Goal: Task Accomplishment & Management: Complete application form

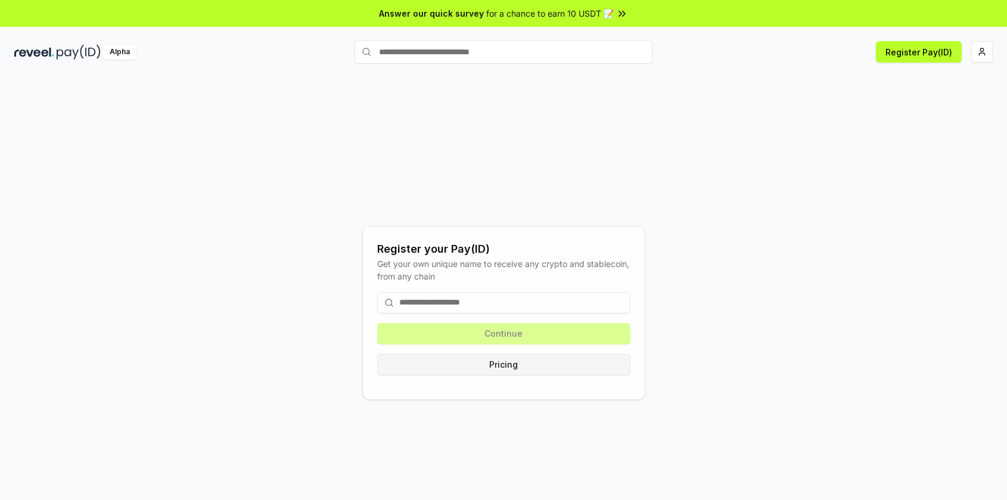
click at [602, 365] on button "Pricing" at bounding box center [503, 364] width 253 height 21
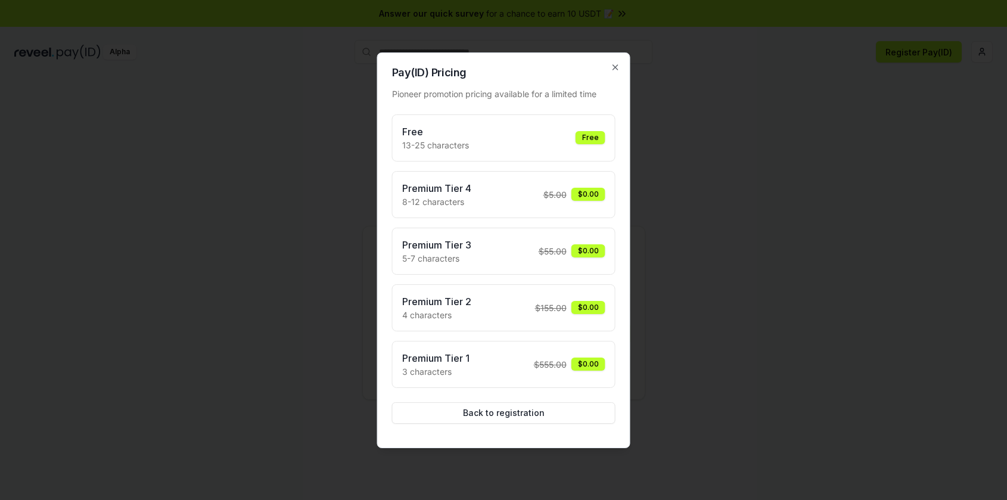
click at [499, 120] on div "Free 13-25 characters Free" at bounding box center [503, 137] width 223 height 47
click at [761, 180] on div at bounding box center [503, 250] width 1007 height 500
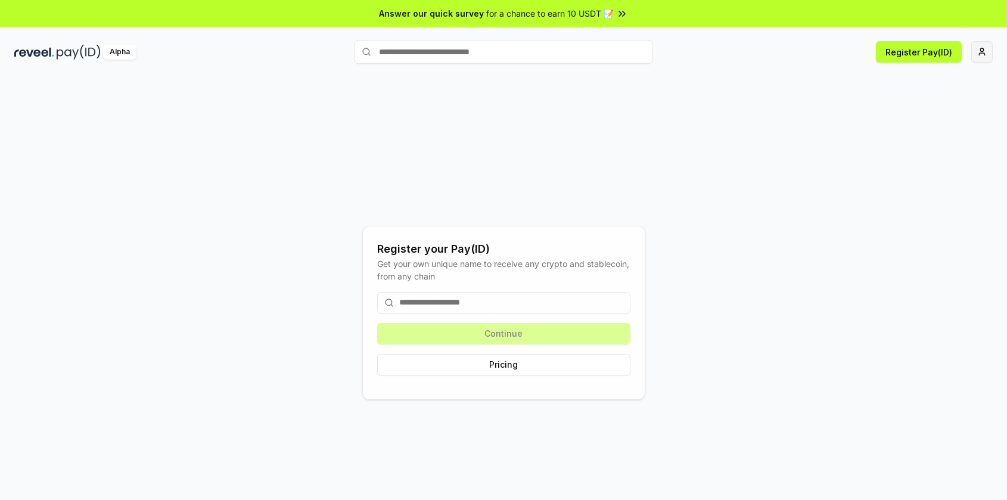
click at [986, 54] on html "Answer our quick survey for a chance to earn 10 USDT 📝 Alpha Register Pay(ID) R…" at bounding box center [503, 250] width 1007 height 500
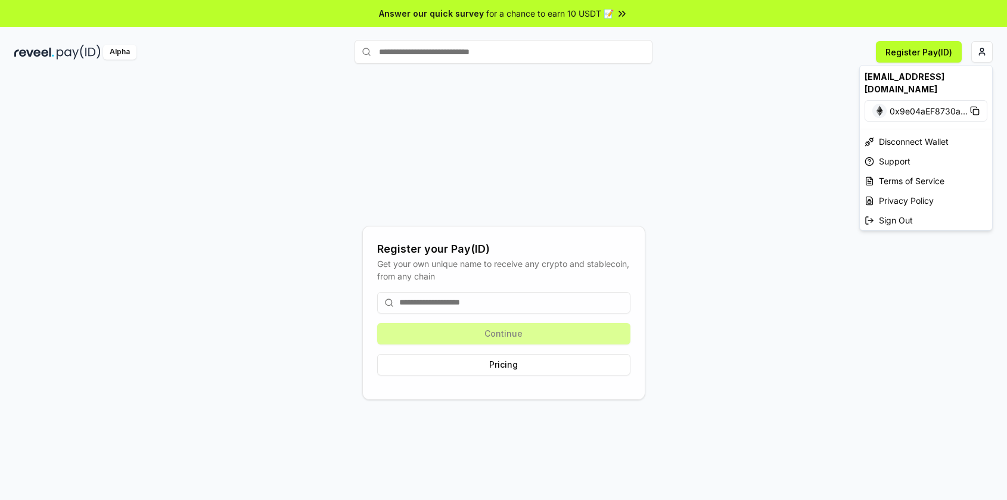
click at [733, 122] on html "Answer our quick survey for a chance to earn 10 USDT 📝 Alpha Register Pay(ID) R…" at bounding box center [503, 250] width 1007 height 500
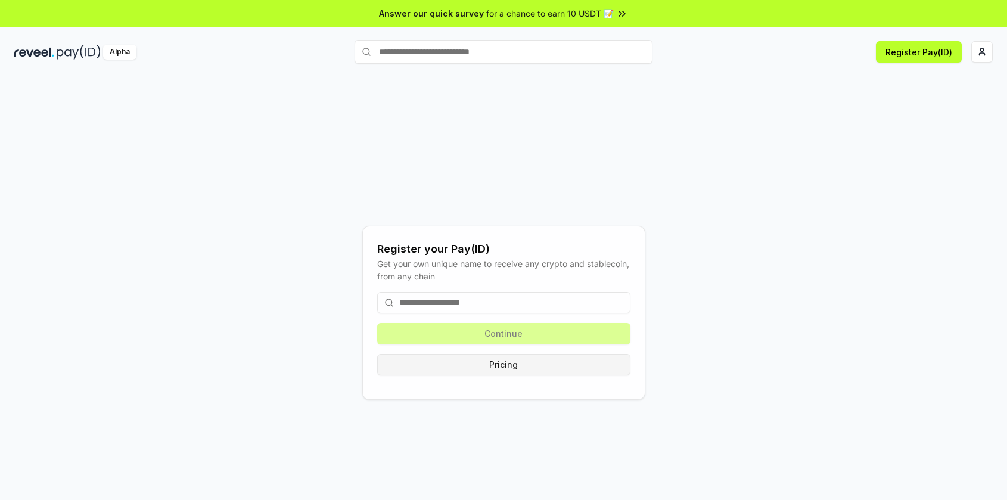
click at [550, 373] on div "Continue Pricing" at bounding box center [503, 333] width 253 height 102
click at [549, 370] on button "Pricing" at bounding box center [503, 364] width 253 height 21
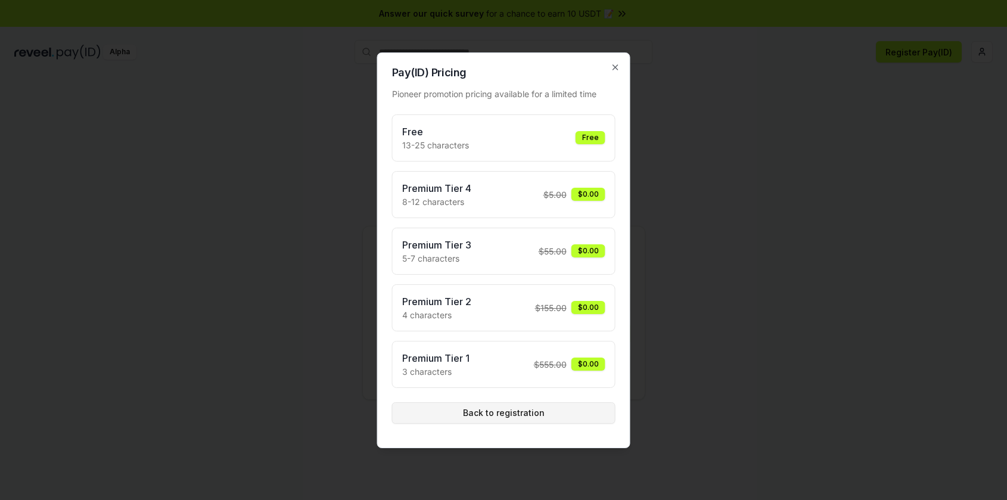
click at [522, 423] on button "Back to registration" at bounding box center [503, 412] width 223 height 21
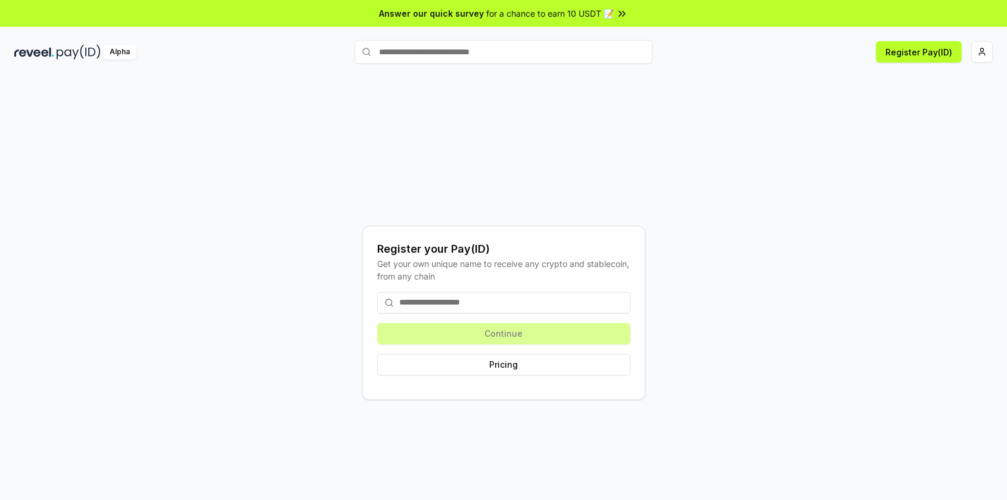
click at [484, 310] on input at bounding box center [503, 302] width 253 height 21
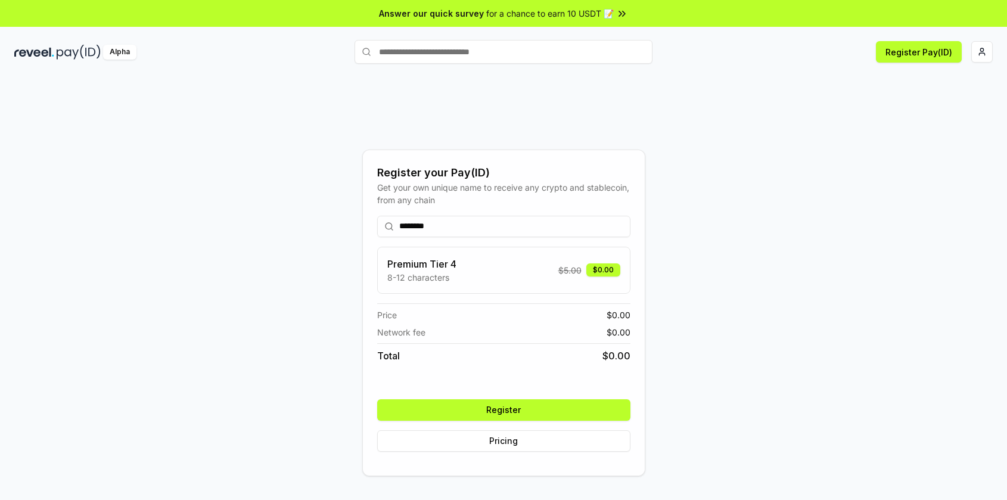
type input "********"
click at [526, 409] on button "Register" at bounding box center [503, 409] width 253 height 21
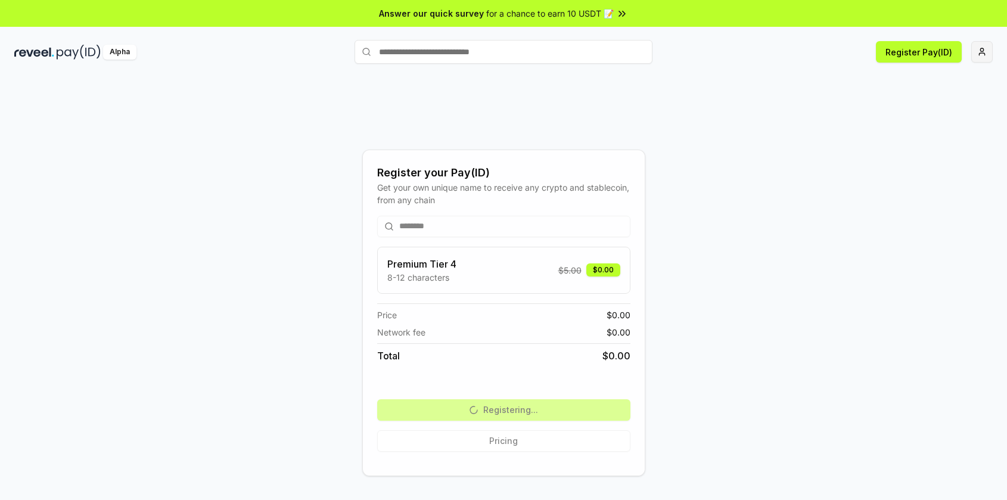
click at [978, 57] on html "Answer our quick survey for a chance to earn 10 USDT 📝 Alpha Register Pay(ID) R…" at bounding box center [503, 250] width 1007 height 500
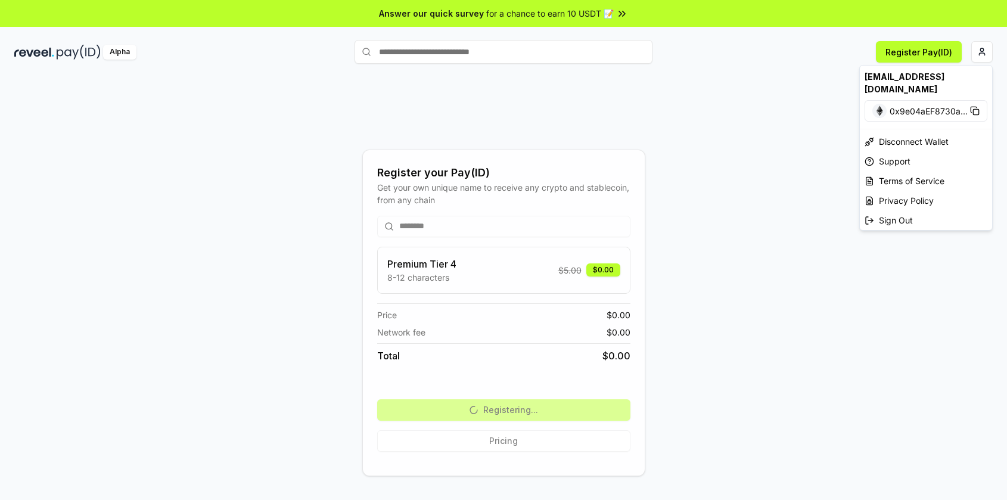
click at [925, 74] on div "maxbellback@gmail.com" at bounding box center [925, 83] width 132 height 35
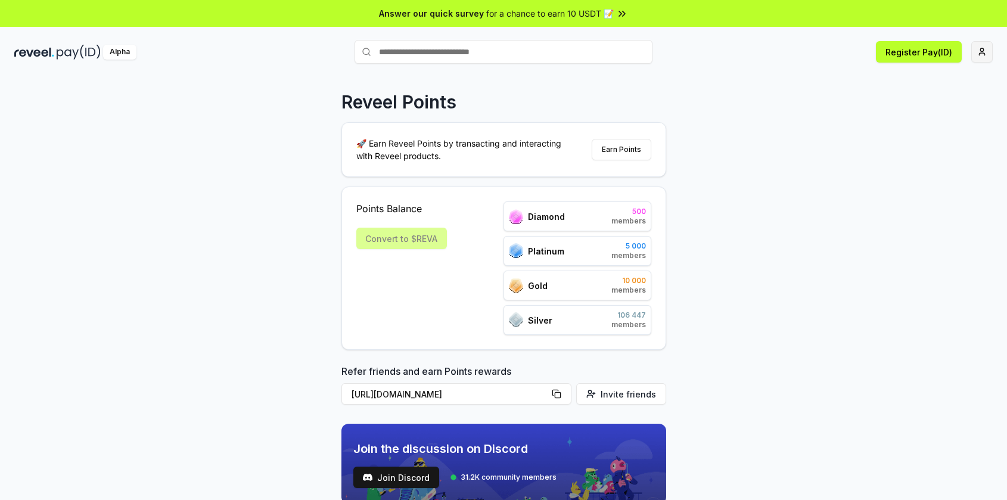
click at [993, 53] on html "Answer our quick survey for a chance to earn 10 USDT 📝 Alpha Register Pay(ID) R…" at bounding box center [503, 250] width 1007 height 500
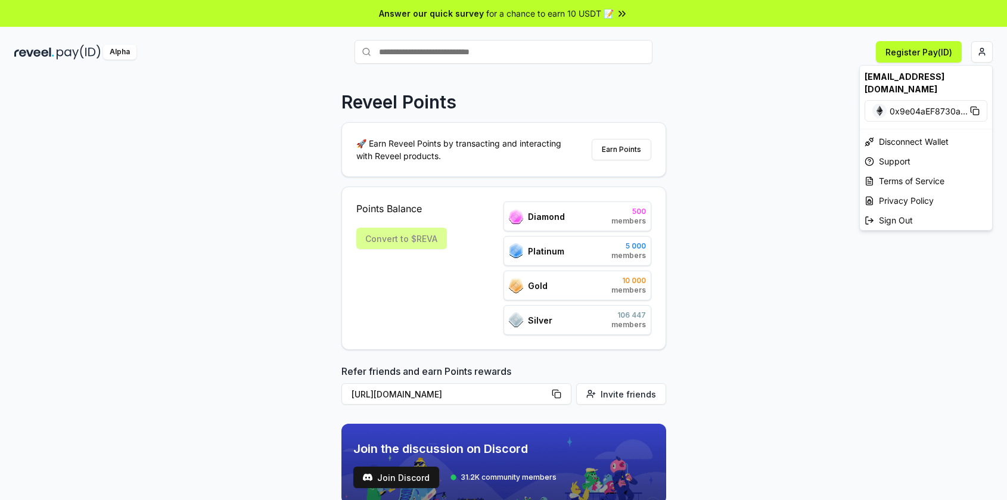
click at [989, 51] on html "Answer our quick survey for a chance to earn 10 USDT 📝 Alpha Register Pay(ID) R…" at bounding box center [503, 250] width 1007 height 500
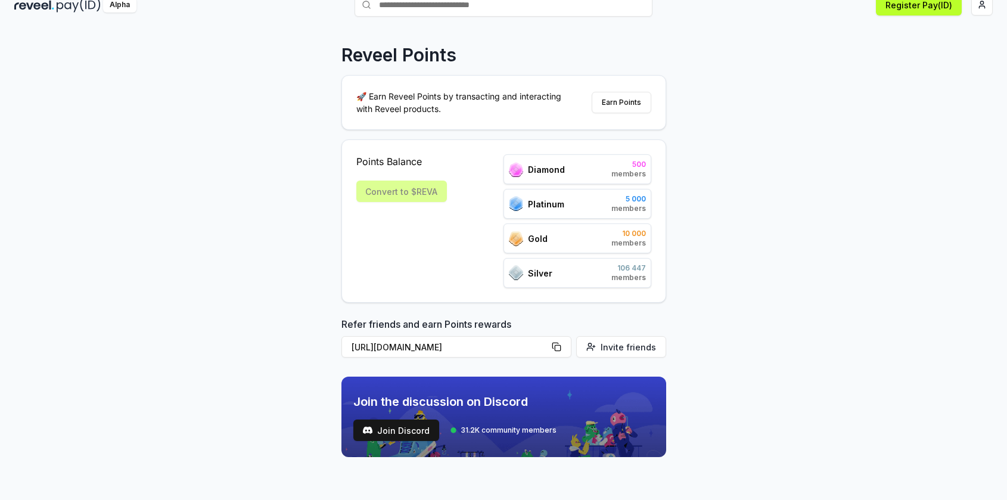
scroll to position [57, 0]
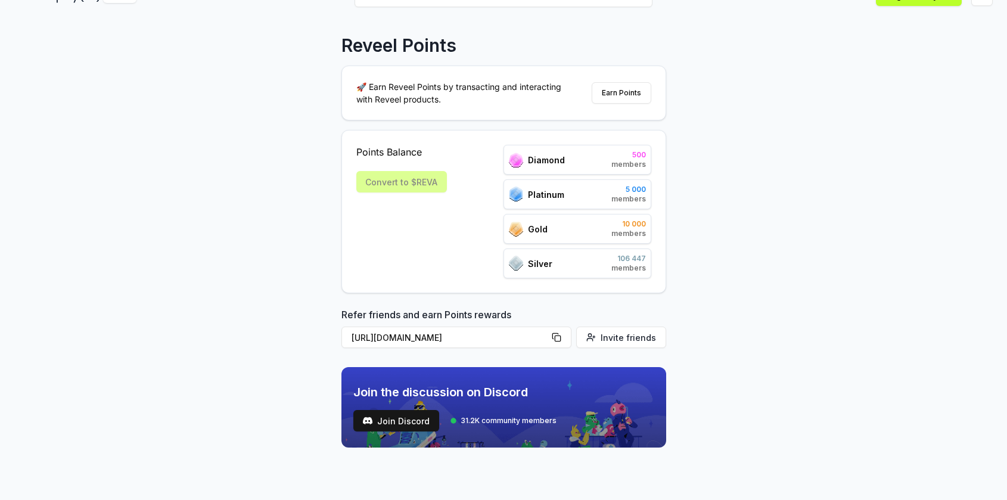
click at [588, 183] on div "Platinum 5 000 members" at bounding box center [577, 194] width 148 height 30
click at [588, 151] on div "Diamond 500 members" at bounding box center [577, 160] width 148 height 30
click at [615, 93] on button "Earn Points" at bounding box center [621, 92] width 60 height 21
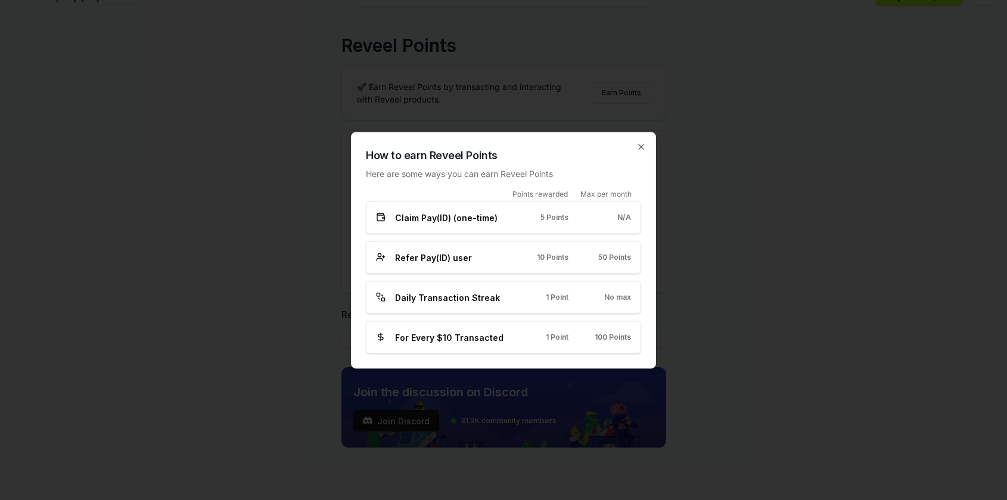
click at [639, 153] on h2 "How to earn Reveel Points" at bounding box center [503, 155] width 275 height 17
click at [643, 143] on icon "button" at bounding box center [641, 147] width 10 height 10
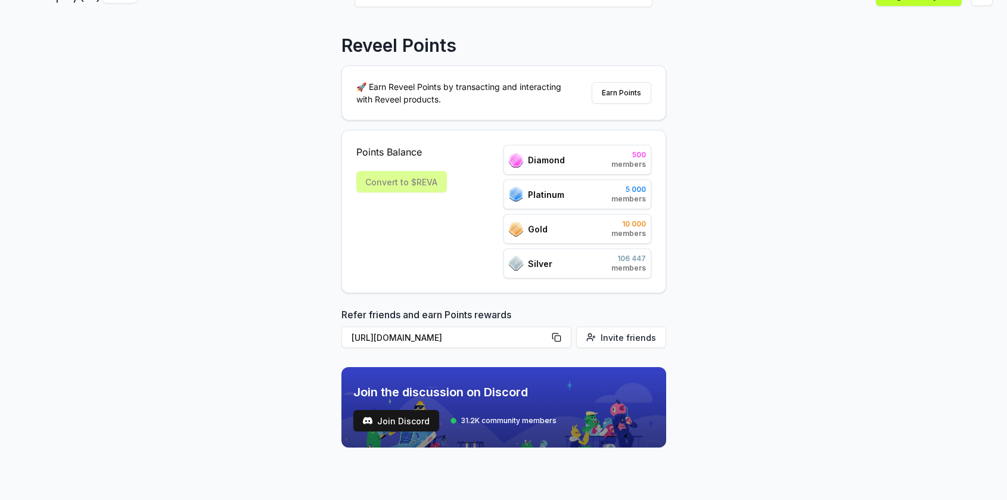
click at [622, 111] on div "🚀 Earn Reveel Points by transacting and interacting with Reveel products. Earn …" at bounding box center [503, 93] width 323 height 54
click at [620, 101] on button "Earn Points" at bounding box center [621, 92] width 60 height 21
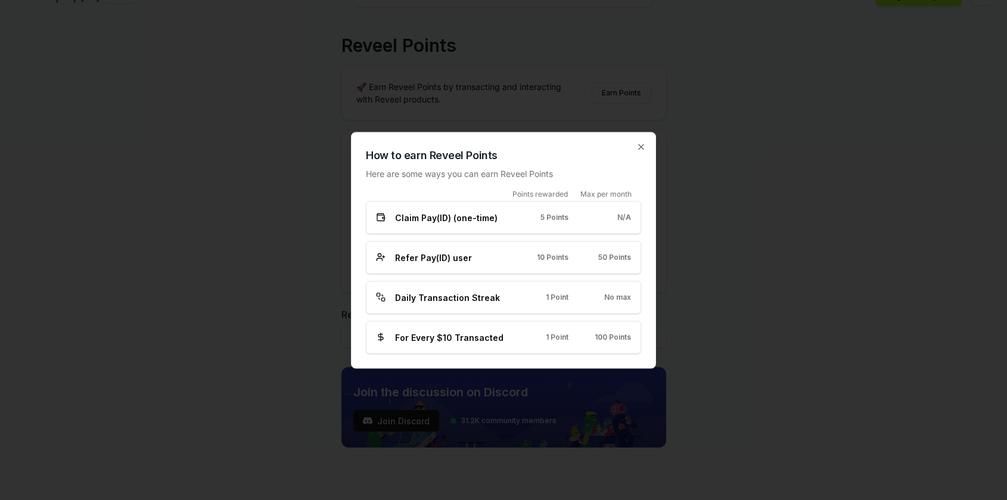
click at [490, 275] on div "Points rewarded Max per month Claim Pay(ID) (one-time) 5 Points N/A Refer Pay(I…" at bounding box center [503, 271] width 275 height 164
click at [513, 282] on div "Daily Transaction Streak 1 Point No max" at bounding box center [503, 297] width 275 height 33
click at [638, 145] on icon "button" at bounding box center [641, 147] width 10 height 10
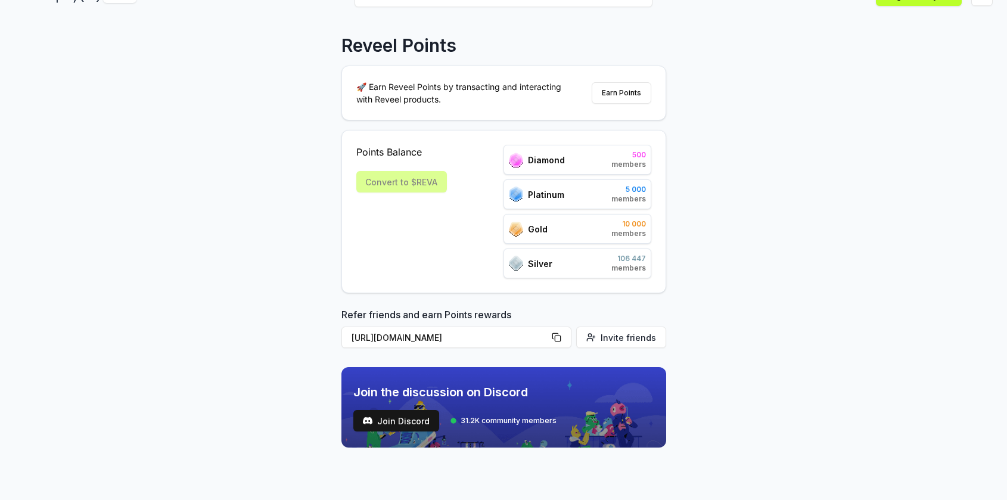
click at [629, 255] on span "106 447" at bounding box center [628, 259] width 35 height 10
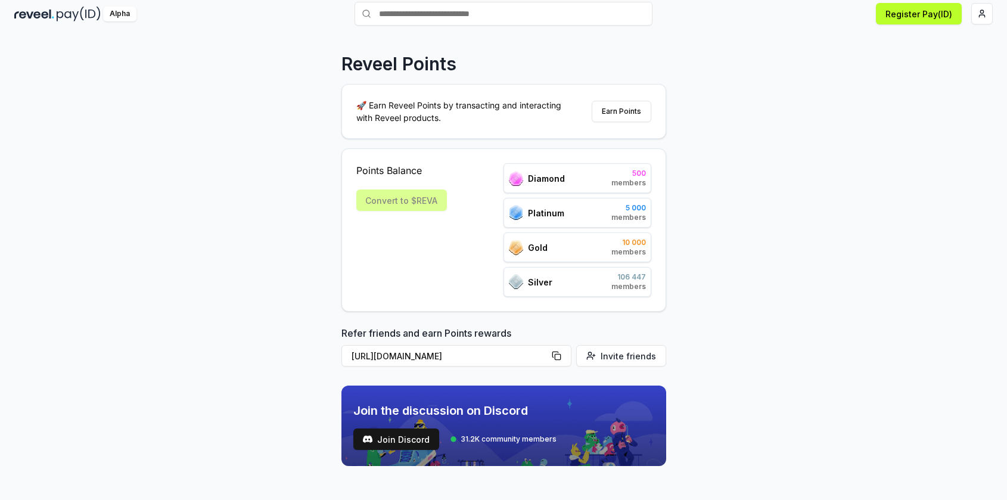
scroll to position [0, 0]
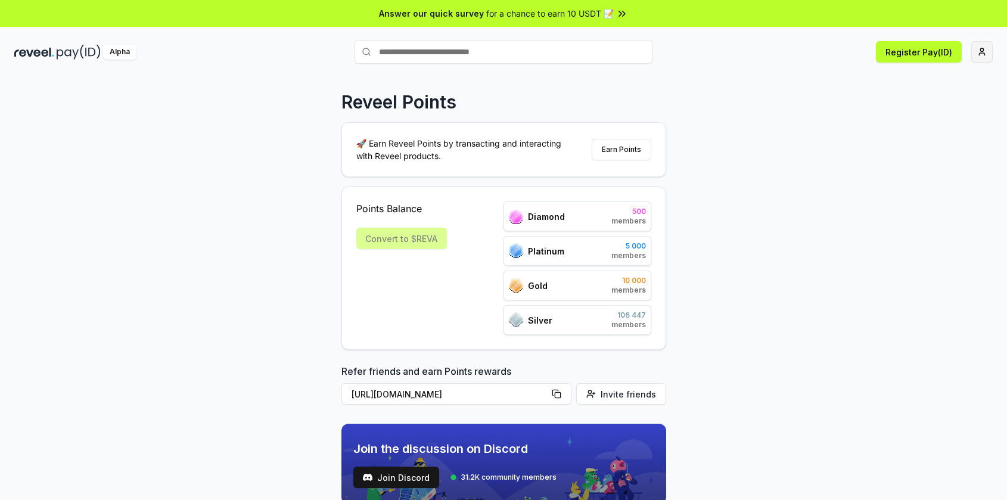
click at [978, 46] on html "Answer our quick survey for a chance to earn 10 USDT 📝 Alpha Register Pay(ID) R…" at bounding box center [503, 250] width 1007 height 500
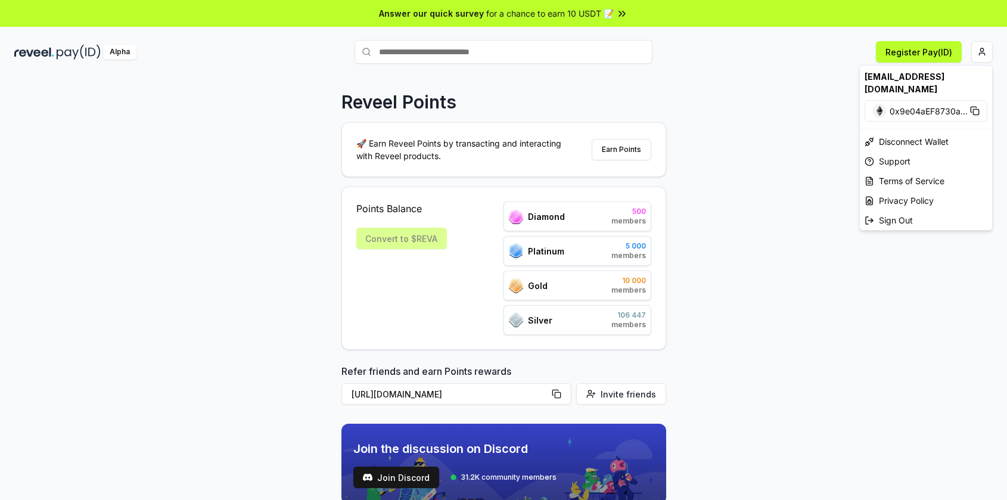
click at [979, 45] on html "Answer our quick survey for a chance to earn 10 USDT 📝 Alpha Register Pay(ID) R…" at bounding box center [503, 250] width 1007 height 500
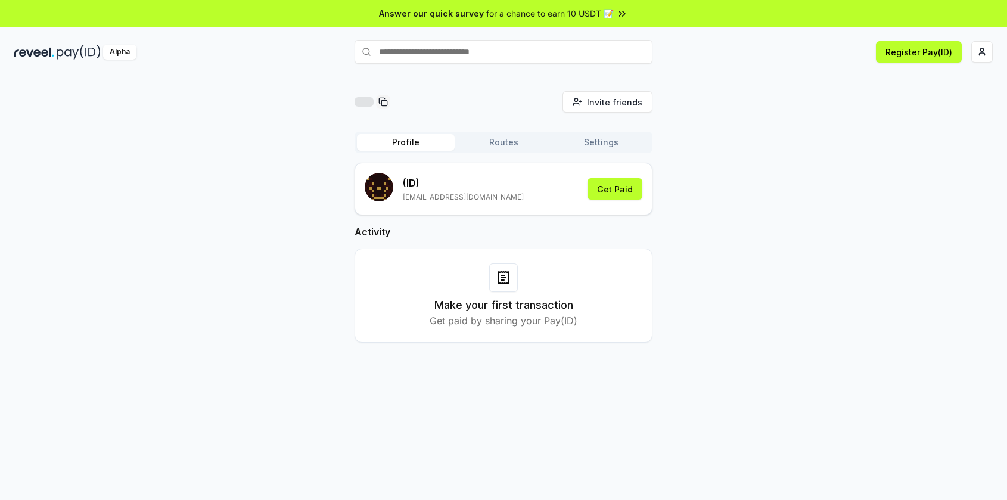
click at [483, 150] on button "Routes" at bounding box center [503, 142] width 98 height 17
click at [394, 141] on button "Profile" at bounding box center [406, 142] width 98 height 17
click at [416, 190] on div "(ID) maxbellback@gmail.com" at bounding box center [463, 189] width 121 height 26
click at [382, 189] on g "submit" at bounding box center [379, 187] width 29 height 29
click at [566, 137] on button "Settings" at bounding box center [601, 142] width 98 height 17
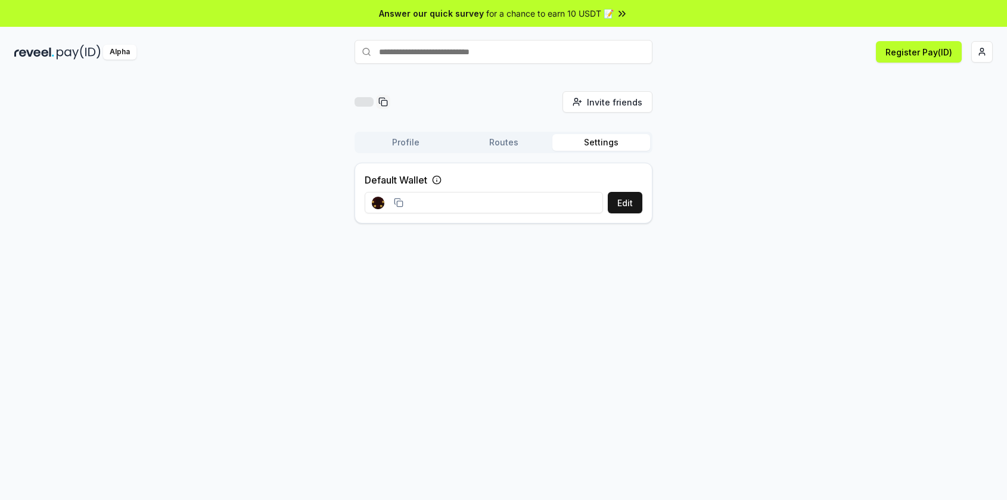
click at [410, 206] on input at bounding box center [484, 202] width 238 height 21
click at [412, 144] on button "Profile" at bounding box center [406, 142] width 98 height 17
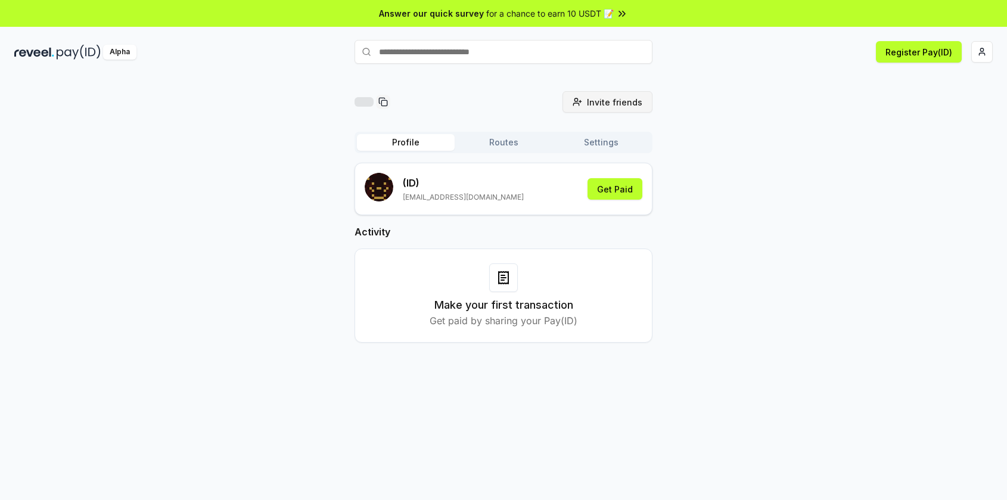
click at [599, 103] on span "Invite friends" at bounding box center [614, 102] width 55 height 13
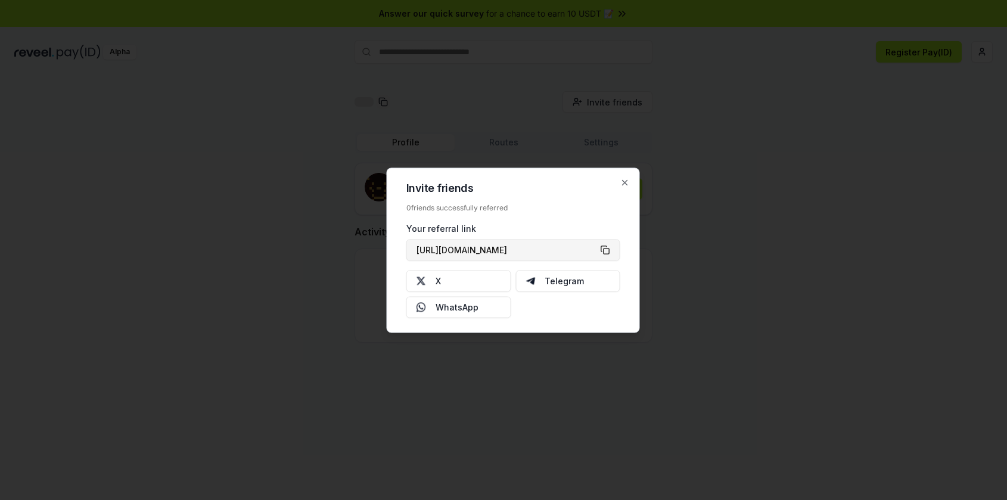
click at [532, 250] on button "https://reveel.id/refer/" at bounding box center [513, 249] width 214 height 21
click at [581, 128] on div at bounding box center [503, 250] width 1007 height 500
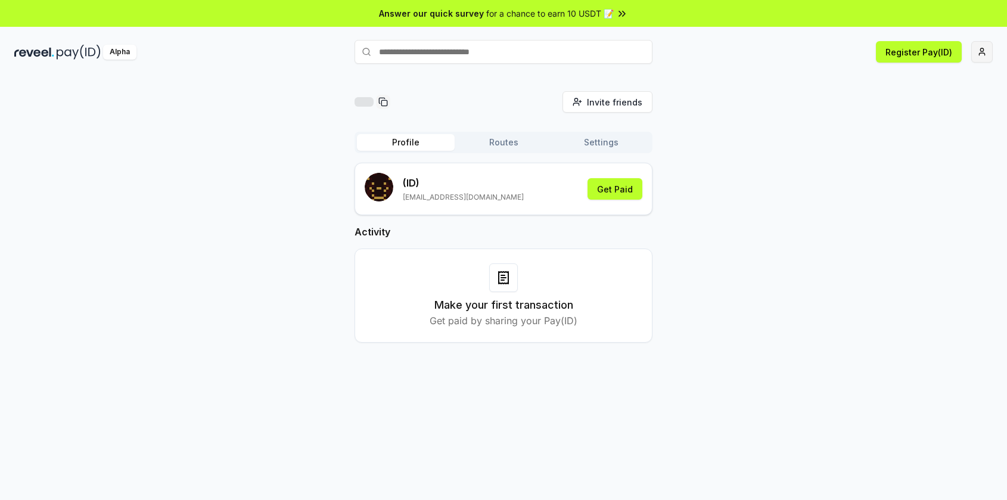
click at [972, 43] on html "Answer our quick survey for a chance to earn 10 USDT 📝 Alpha Register Pay(ID) I…" at bounding box center [503, 250] width 1007 height 500
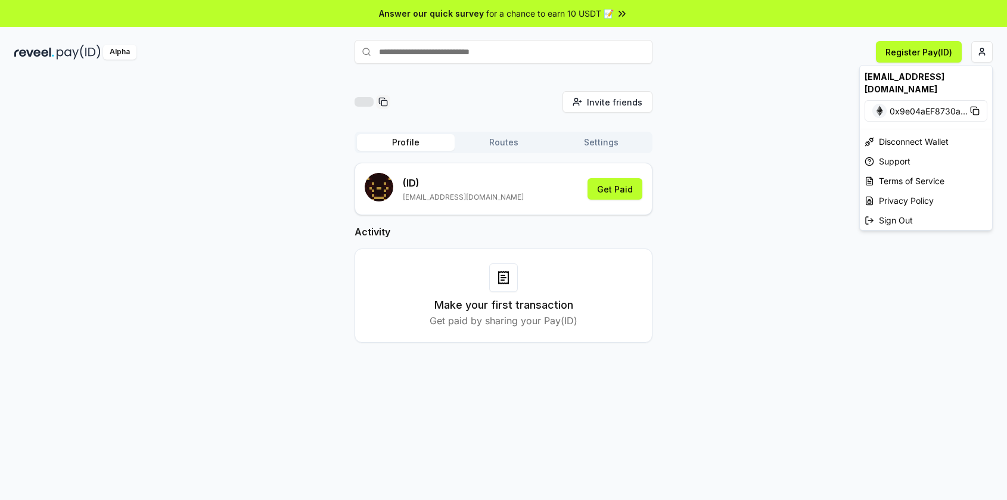
click at [490, 145] on html "Answer our quick survey for a chance to earn 10 USDT 📝 Alpha Register Pay(ID) I…" at bounding box center [503, 250] width 1007 height 500
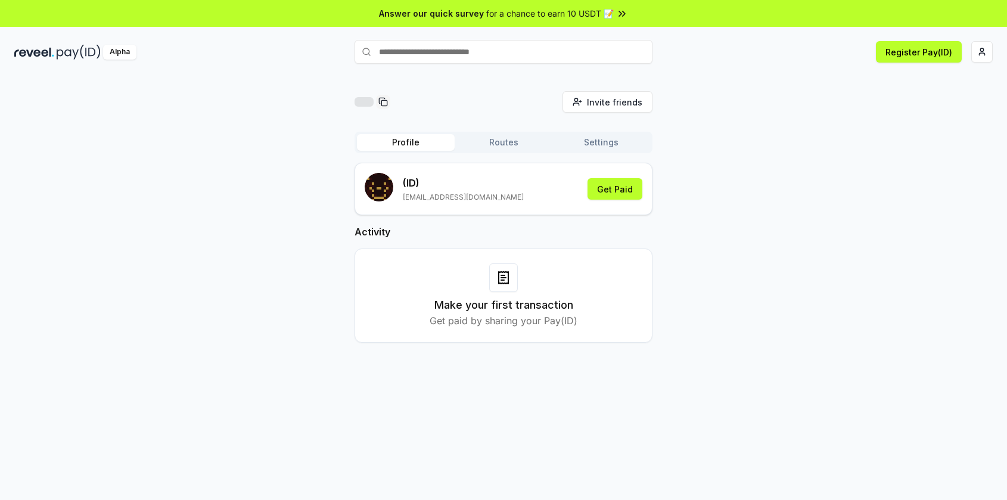
click at [547, 144] on button "Routes" at bounding box center [503, 142] width 98 height 17
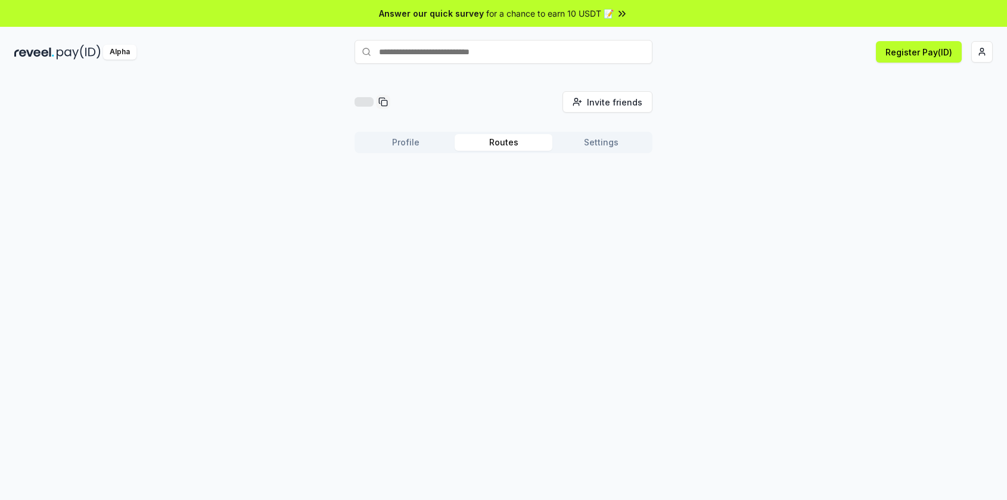
click at [587, 139] on button "Settings" at bounding box center [601, 142] width 98 height 17
click at [583, 141] on button "Settings" at bounding box center [601, 142] width 98 height 17
click at [906, 61] on button "Register Pay(ID)" at bounding box center [919, 51] width 86 height 21
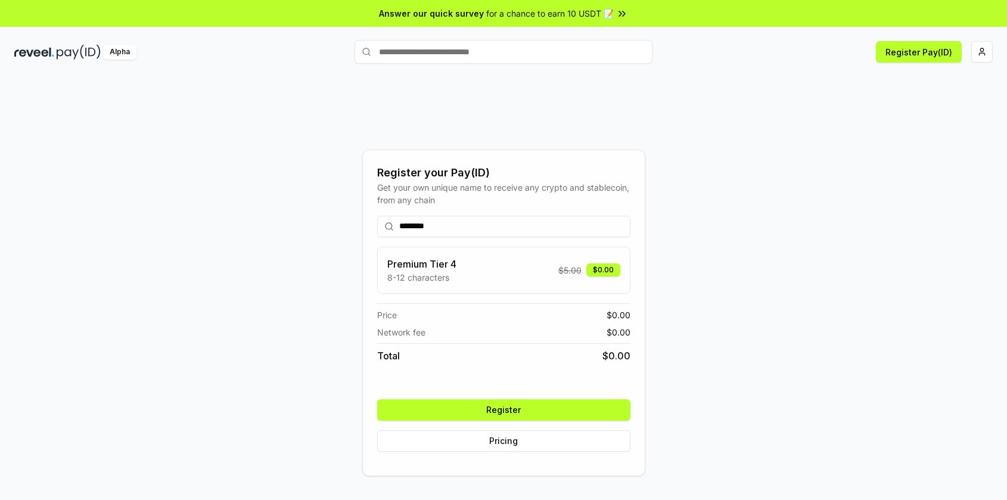
type input "********"
click at [524, 412] on button "Register" at bounding box center [503, 409] width 253 height 21
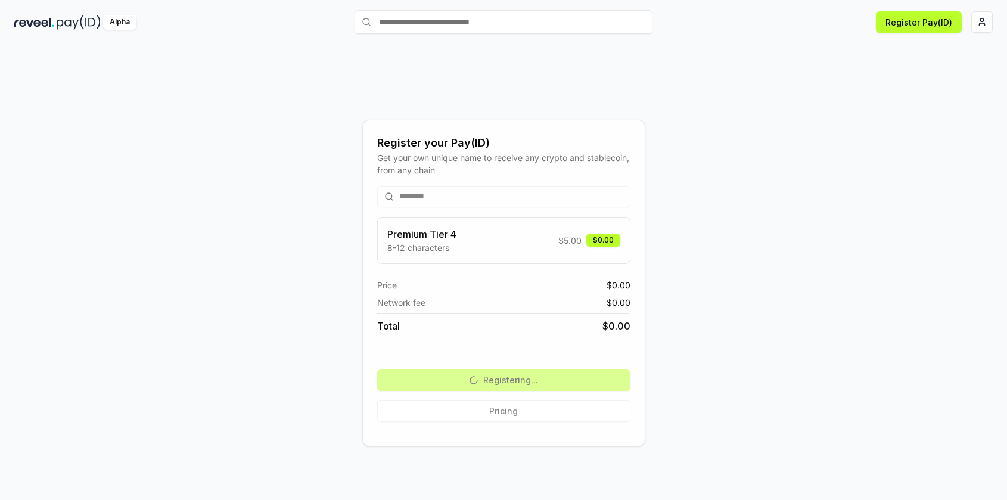
scroll to position [34, 0]
